Goal: Task Accomplishment & Management: Use online tool/utility

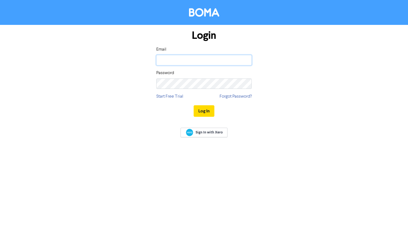
click at [193, 63] on input "email" at bounding box center [204, 60] width 96 height 10
type input "info@emspire.com.au"
click at [194, 105] on button "Log In" at bounding box center [204, 110] width 21 height 11
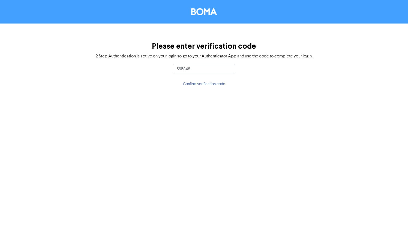
type input "565848"
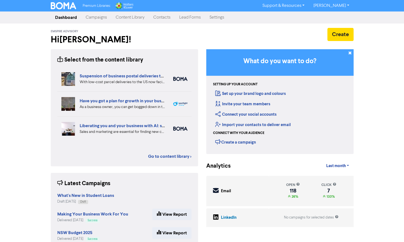
click at [130, 16] on link "Content Library" at bounding box center [130, 17] width 38 height 11
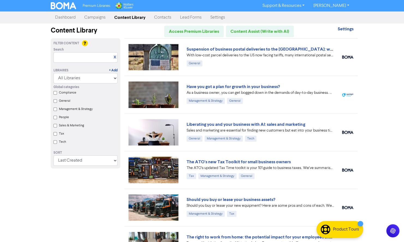
click at [99, 15] on link "Campaigns" at bounding box center [95, 17] width 30 height 11
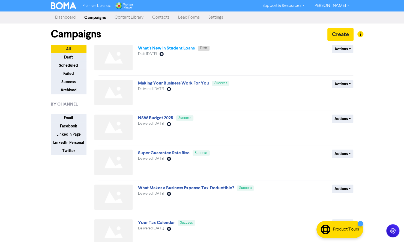
click at [159, 48] on link "What's New in Student Loans" at bounding box center [166, 47] width 57 height 5
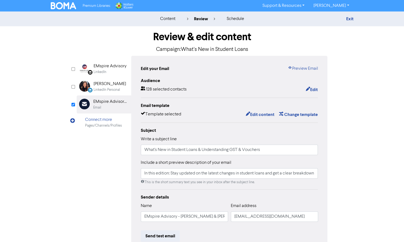
scroll to position [55, 0]
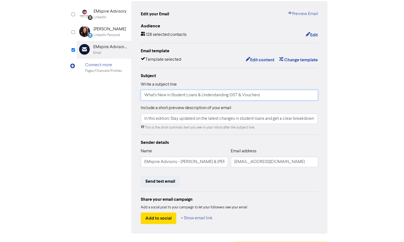
click at [243, 94] on input "What's New in Student Loans & Understanding GST & Vouchers" at bounding box center [229, 95] width 177 height 10
type input "What's New in Student Loans & Understanding GST on Vouchers"
drag, startPoint x: 234, startPoint y: 119, endPoint x: 346, endPoint y: 121, distance: 111.9
click at [346, 121] on div "Review & edit content Campaign: What's New in Student Loans LinkedIn Page Creat…" at bounding box center [202, 115] width 311 height 286
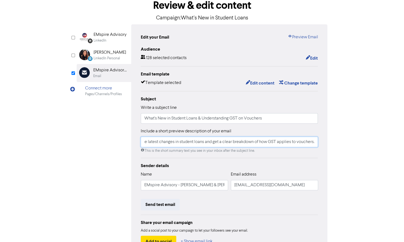
scroll to position [0, 0]
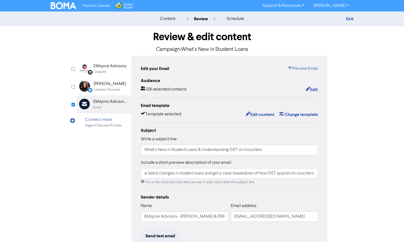
click at [82, 185] on div "LinkedIn Page Created with Sketch. EMspire Advisory LinkedIn LinkedIn Personal …" at bounding box center [202, 172] width 251 height 232
click at [349, 18] on link "Exit" at bounding box center [349, 18] width 7 height 5
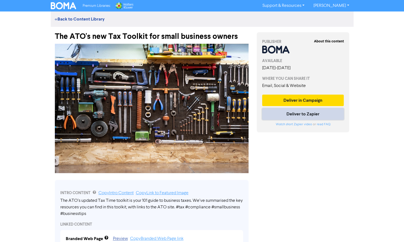
click at [283, 113] on button "Deliver to Zapier" at bounding box center [303, 113] width 82 height 11
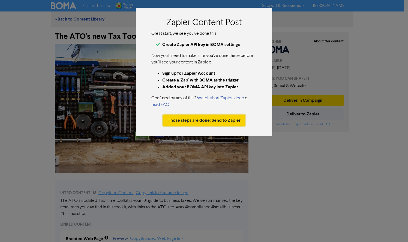
click at [176, 120] on button "Those steps are done: Send to Zapier" at bounding box center [204, 119] width 82 height 11
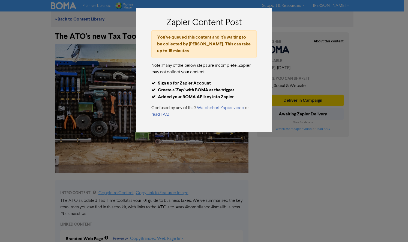
click at [285, 179] on div "Zapier Content Post You've queued this content and it's waiting to be collected…" at bounding box center [204, 121] width 408 height 242
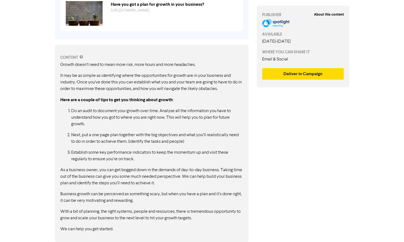
scroll to position [238, 0]
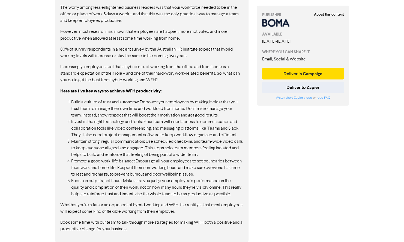
scroll to position [579, 0]
